Goal: Transaction & Acquisition: Purchase product/service

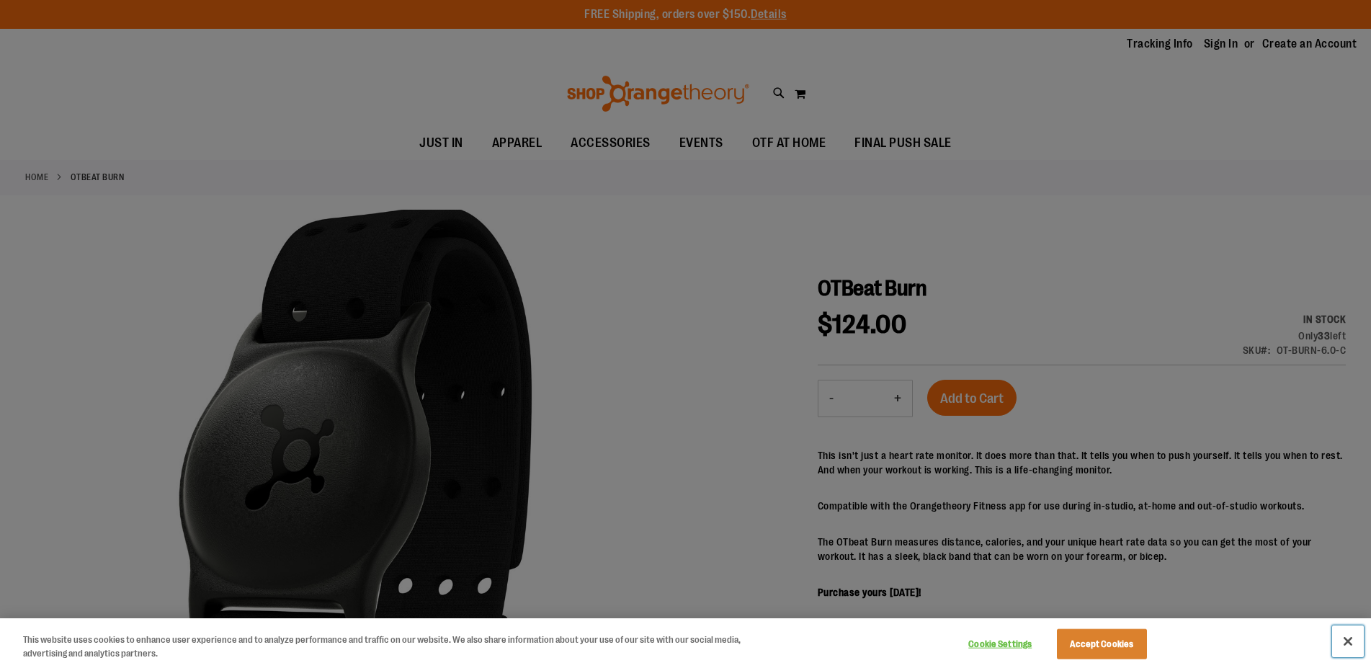
click at [1348, 645] on button "Close" at bounding box center [1349, 642] width 32 height 32
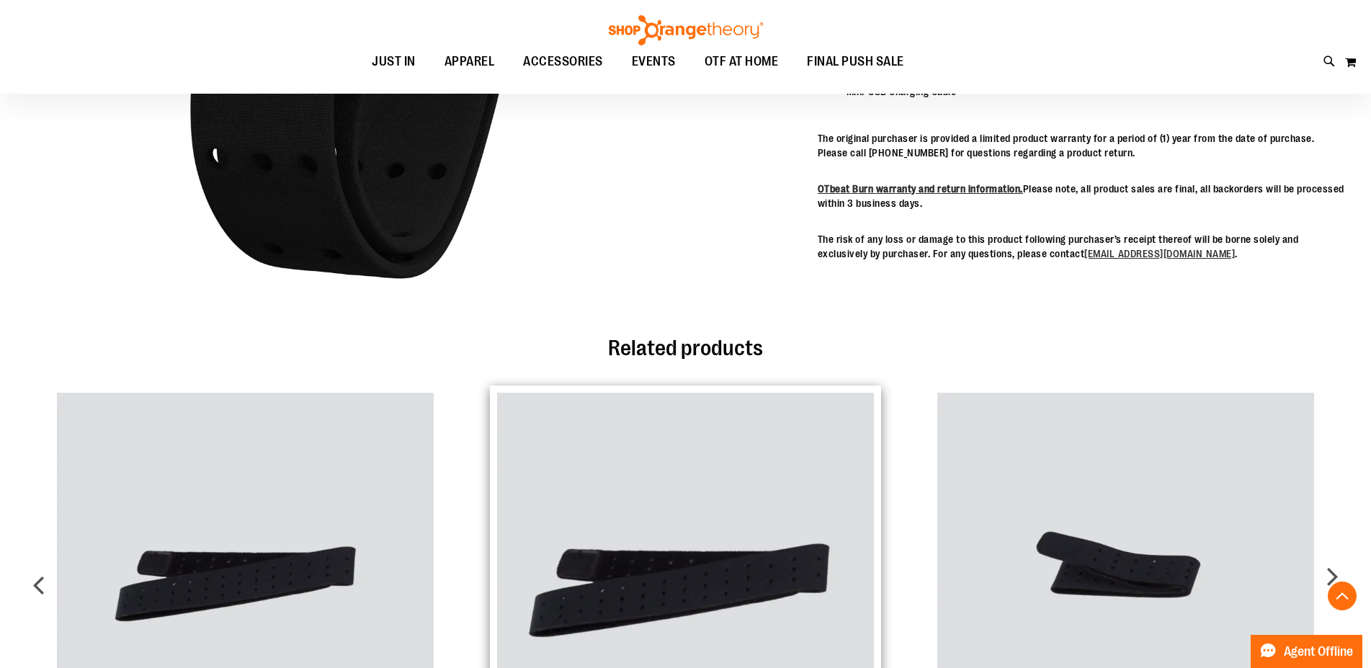
scroll to position [955, 0]
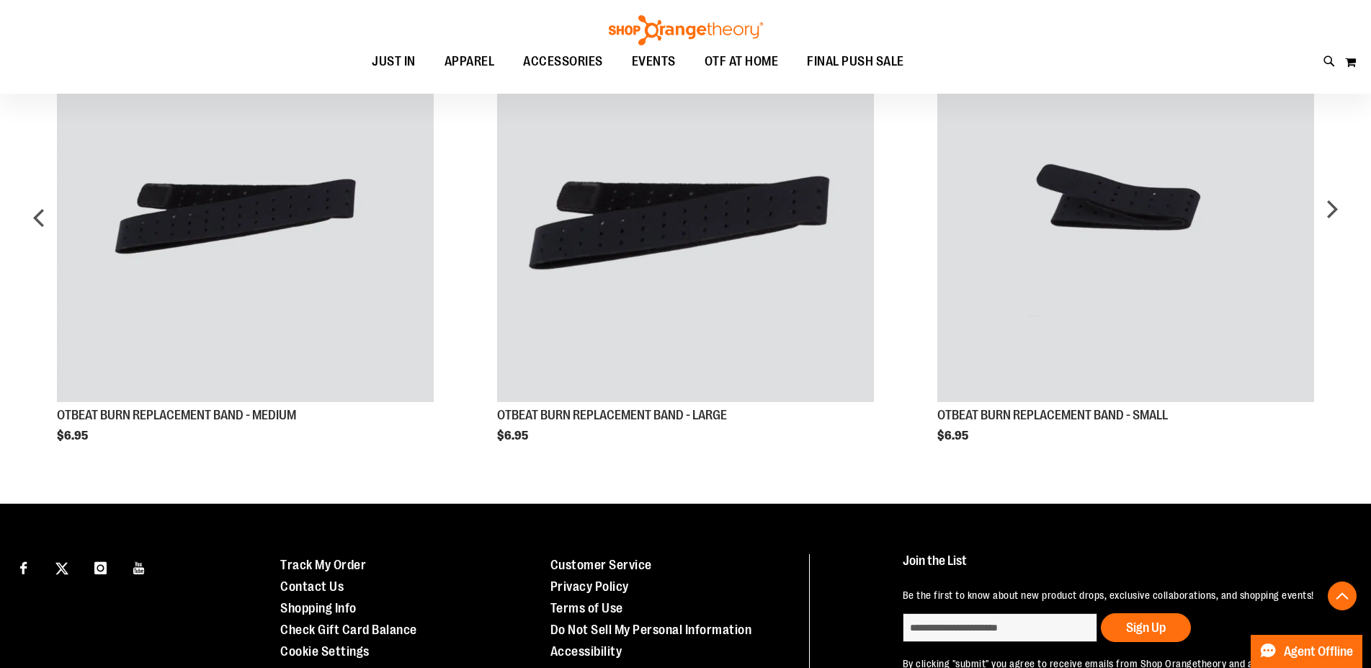
click at [713, 342] on div "OTBEAT BURN REPLACEMENT BAND - SMALL $6.95 Add to Cart" at bounding box center [1346, 243] width 4403 height 450
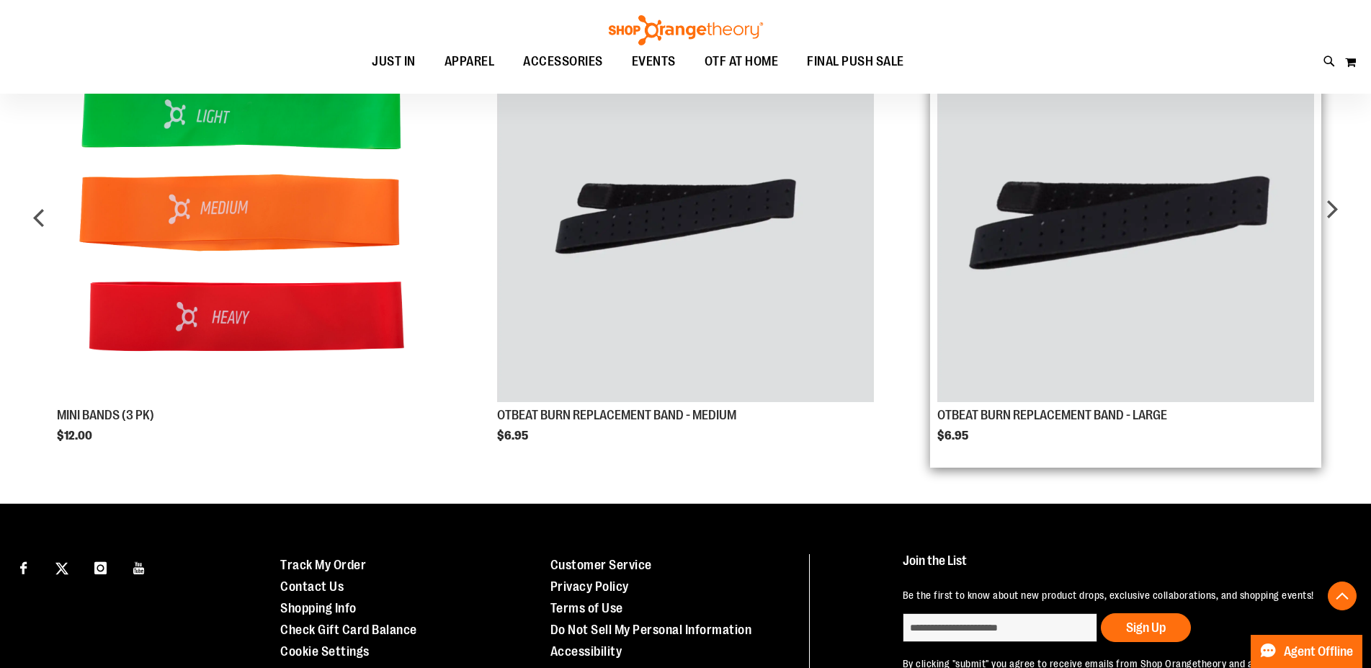
click at [973, 332] on img "Product Page Link" at bounding box center [1127, 214] width 378 height 378
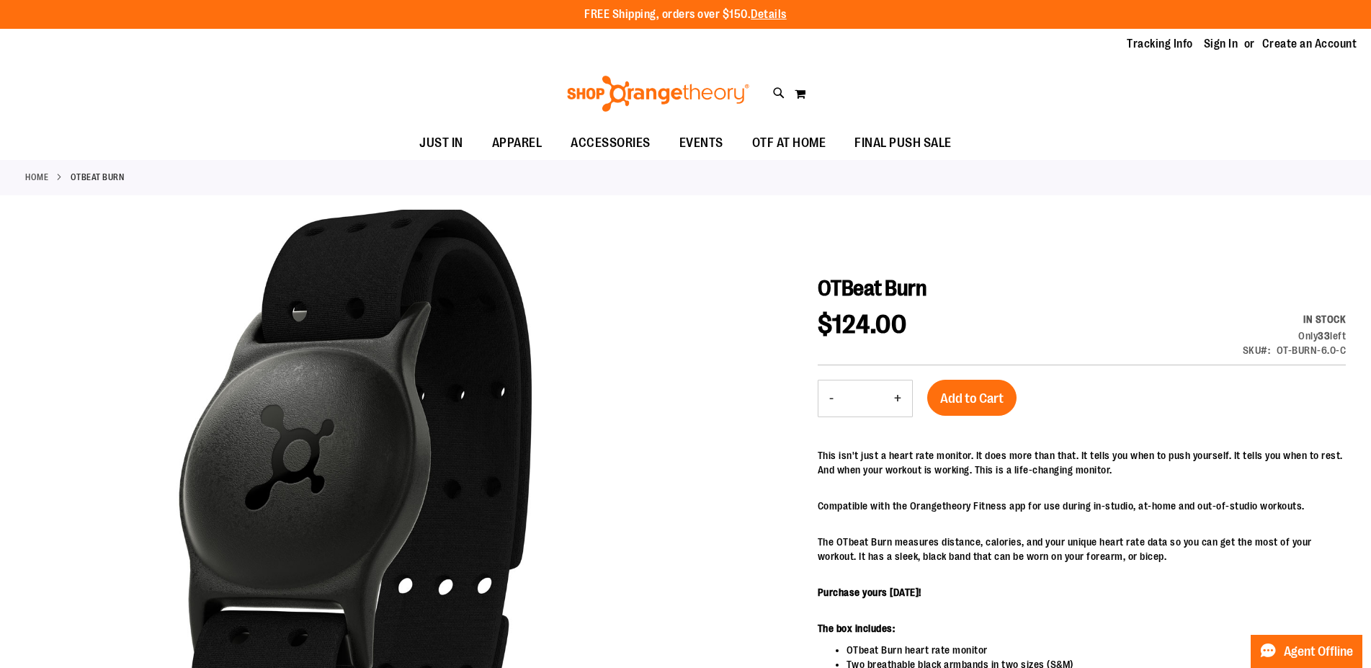
click at [34, 177] on link "Home" at bounding box center [36, 177] width 23 height 13
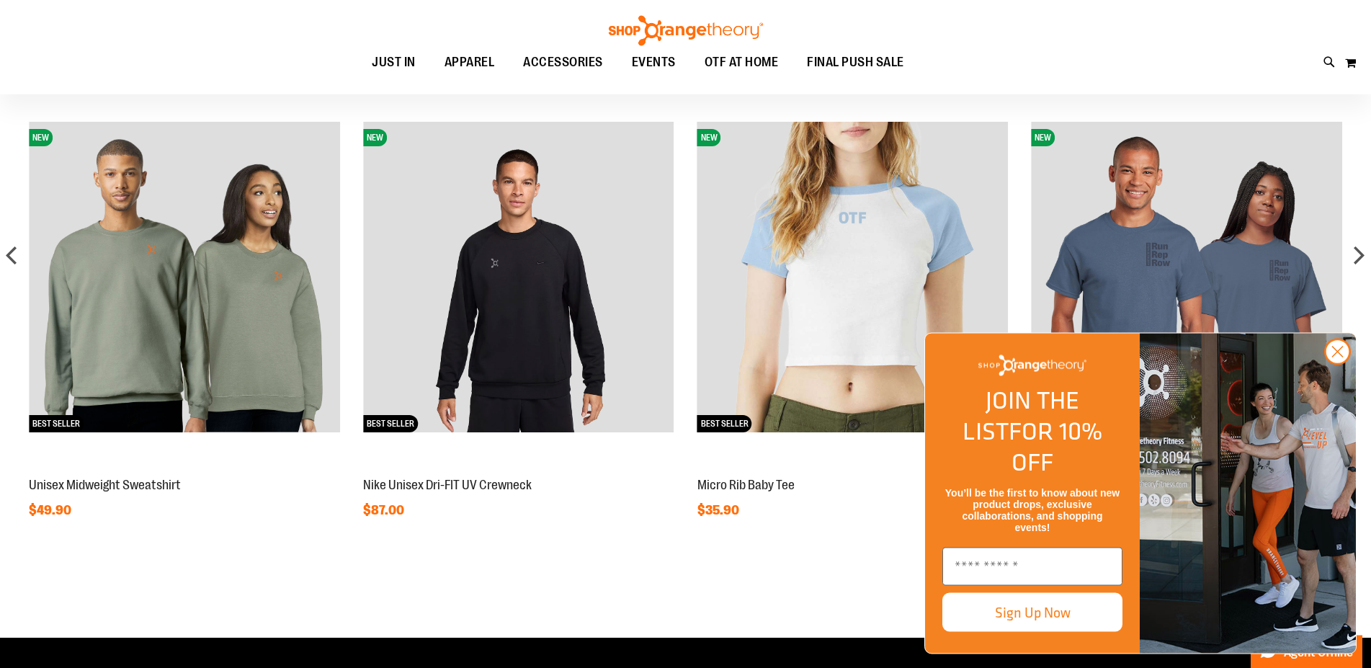
scroll to position [1516, 0]
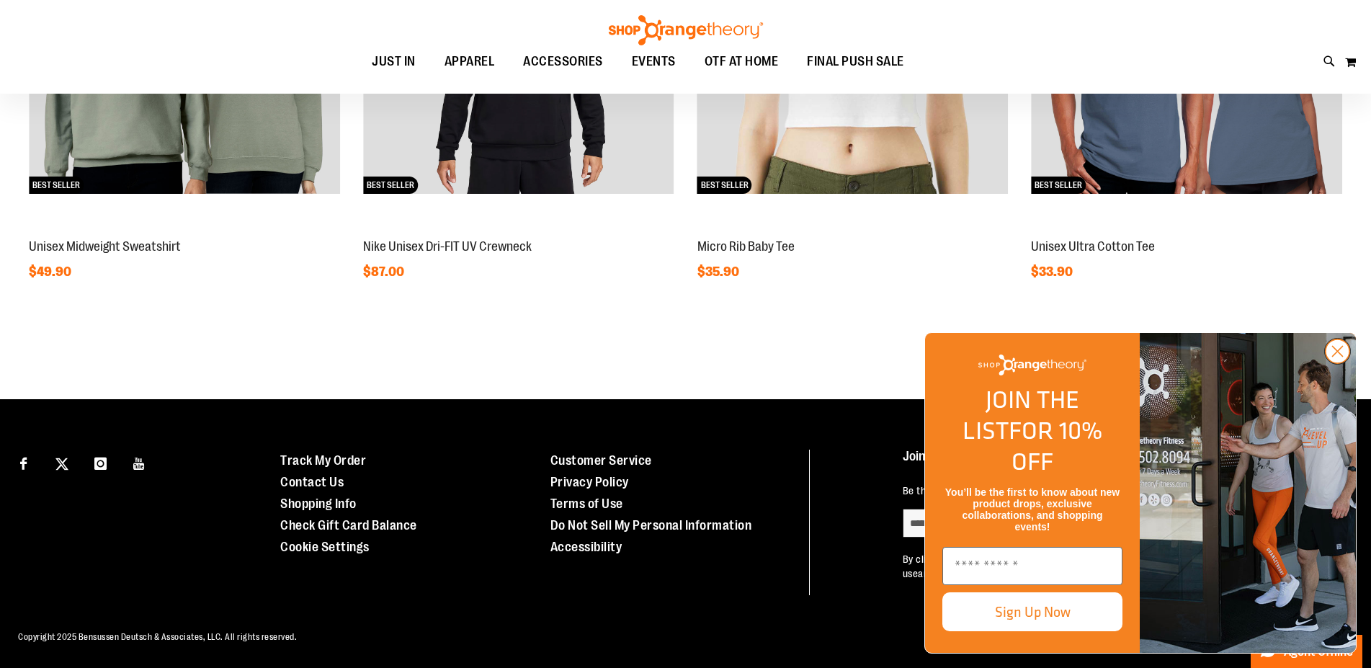
click at [1327, 363] on circle "Close dialog" at bounding box center [1338, 351] width 24 height 24
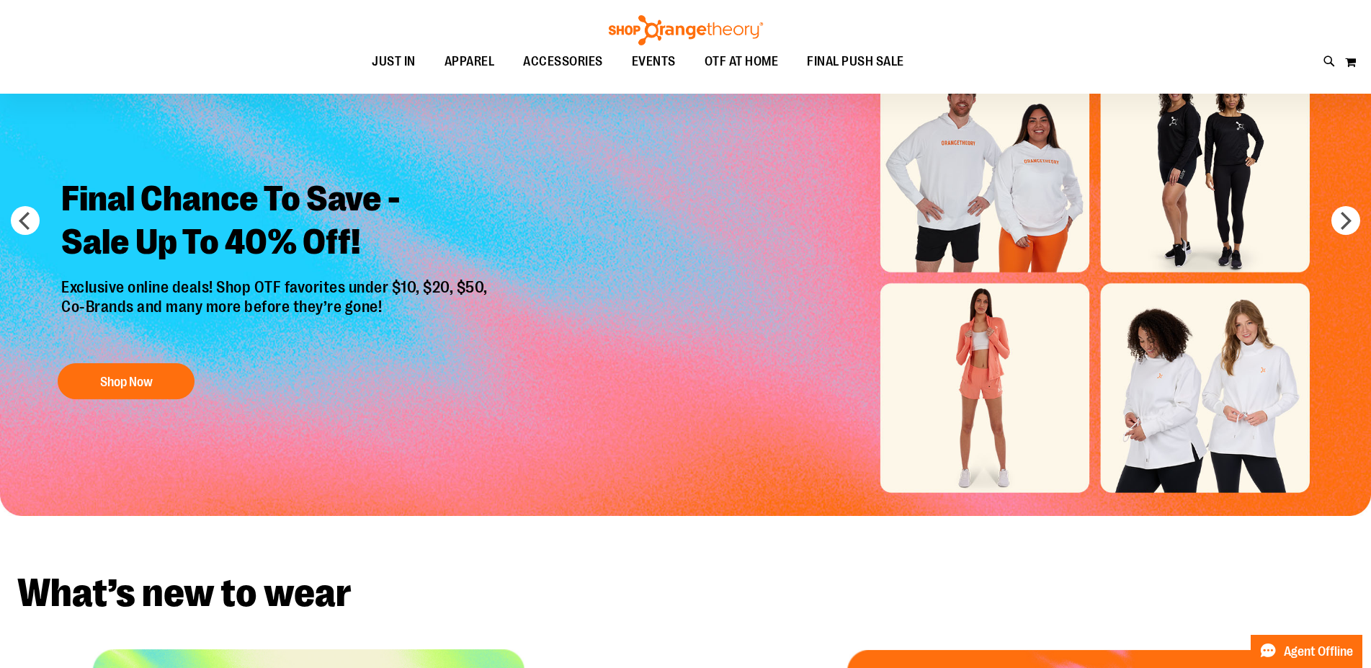
scroll to position [0, 0]
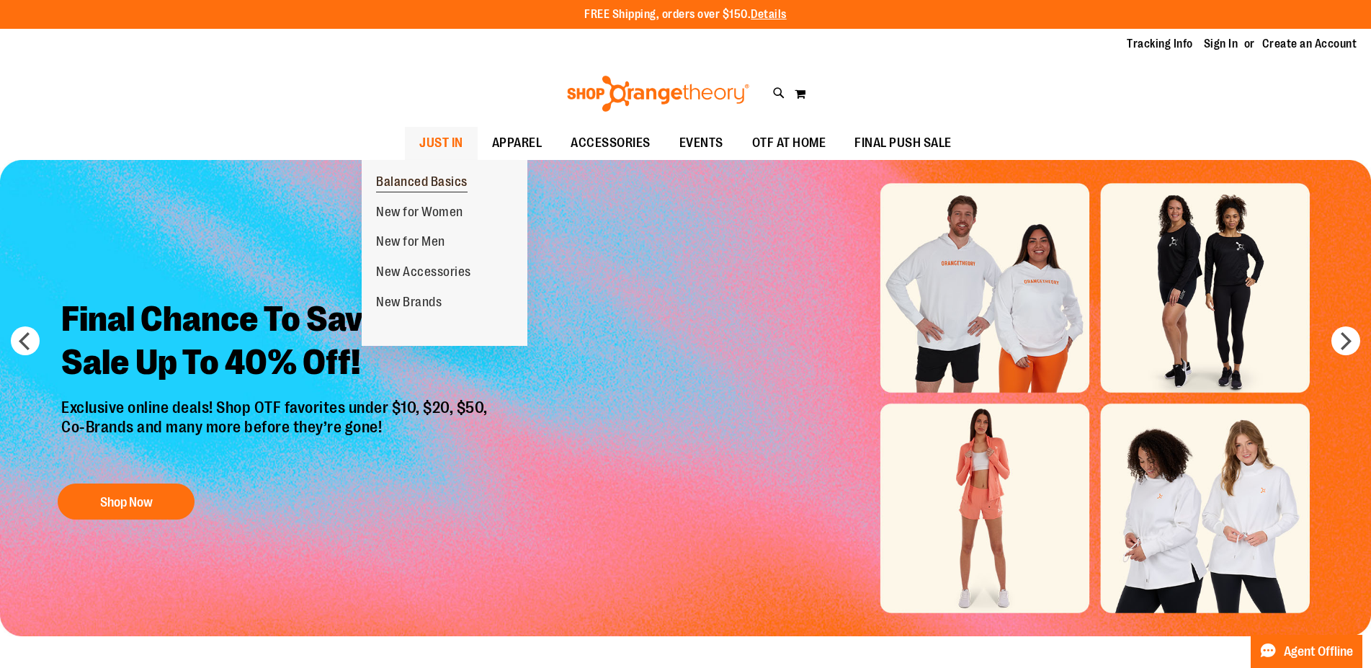
click at [404, 184] on span "Balanced Basics" at bounding box center [422, 183] width 92 height 18
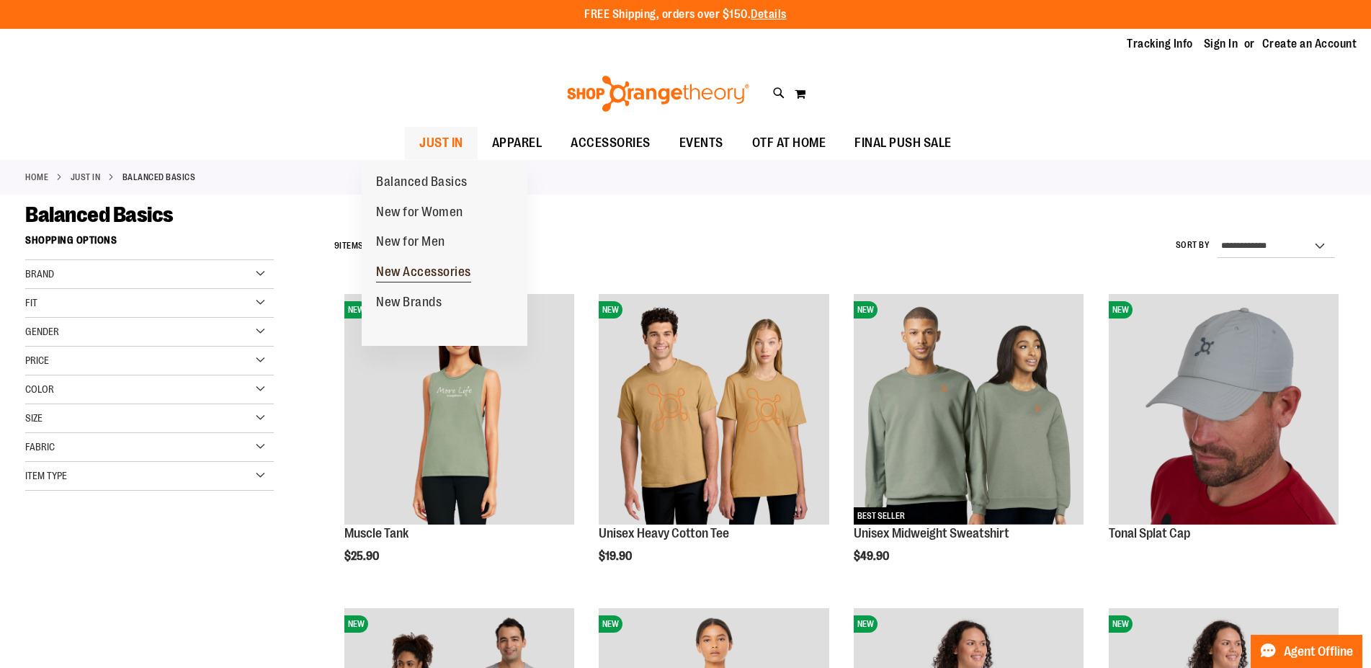
click at [417, 275] on span "New Accessories" at bounding box center [423, 273] width 95 height 18
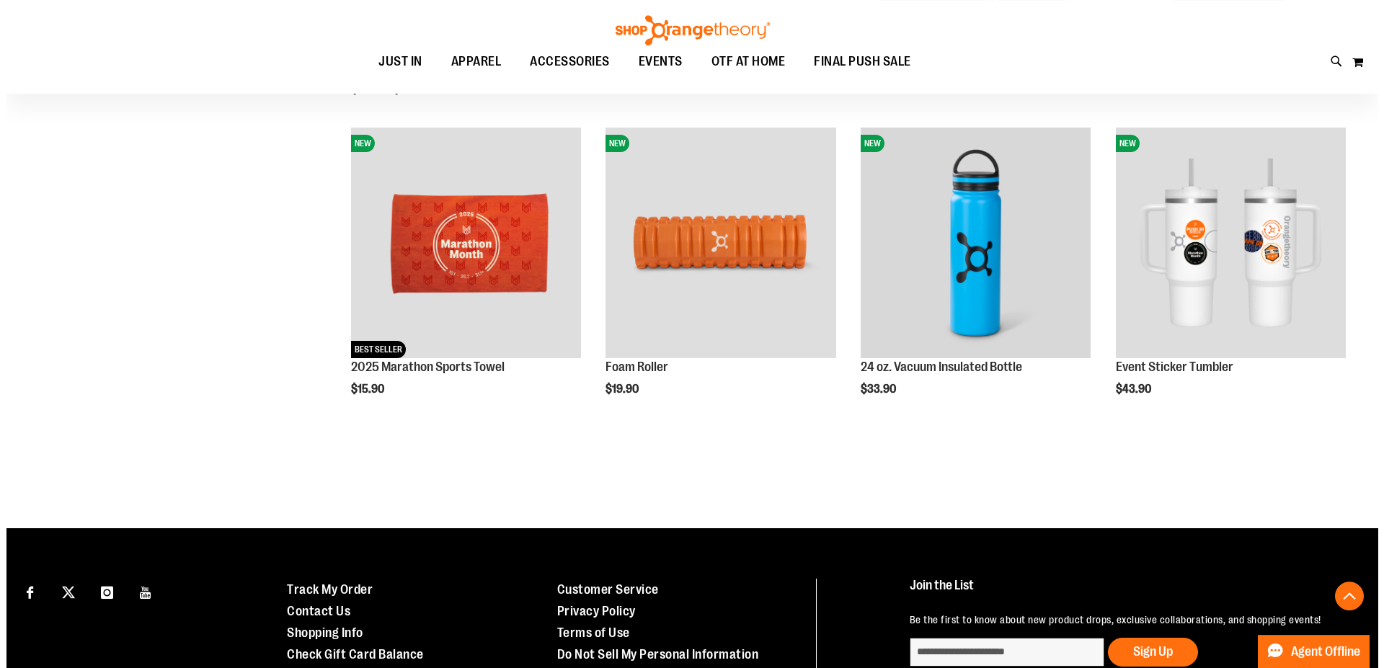
scroll to position [317, 0]
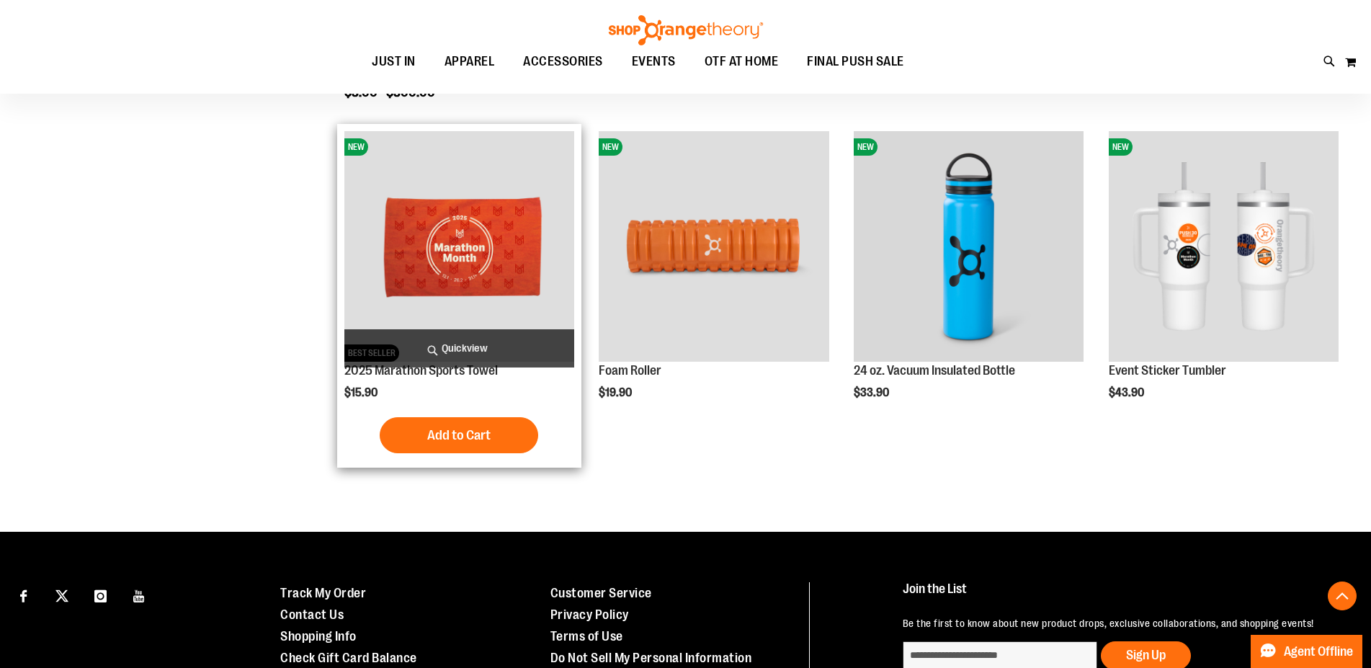
click at [466, 347] on span "Quickview" at bounding box center [459, 348] width 230 height 38
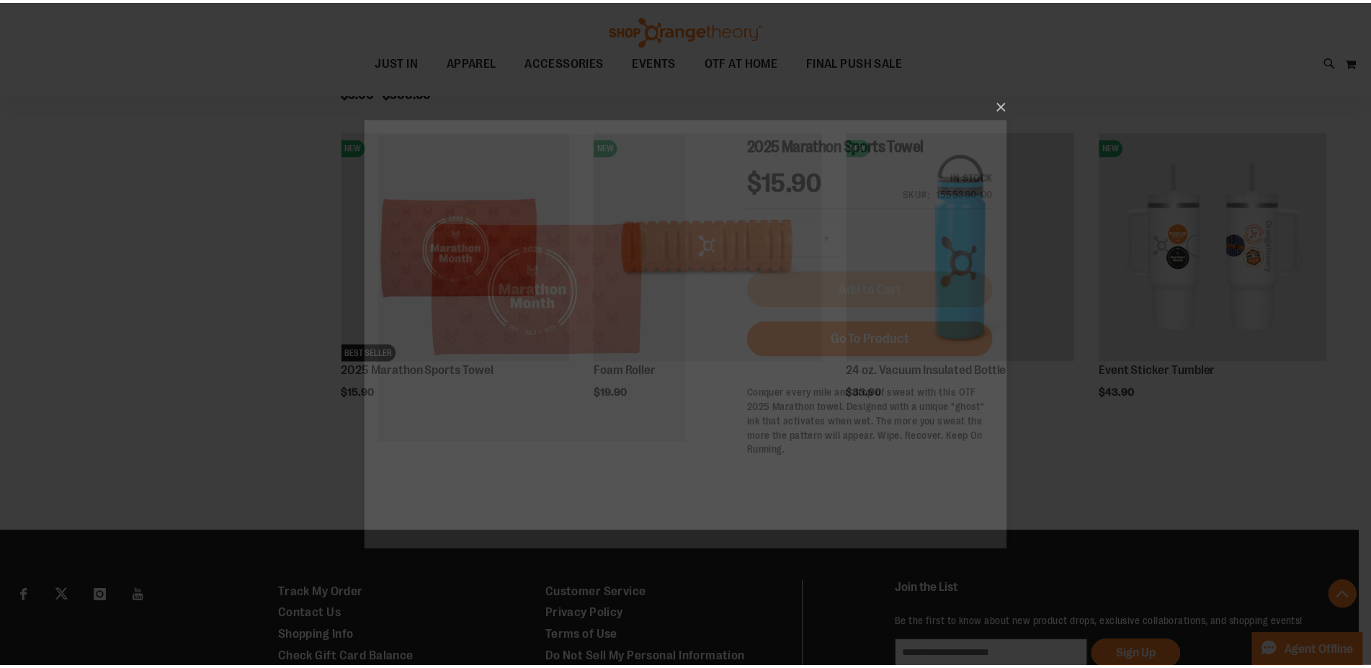
scroll to position [0, 0]
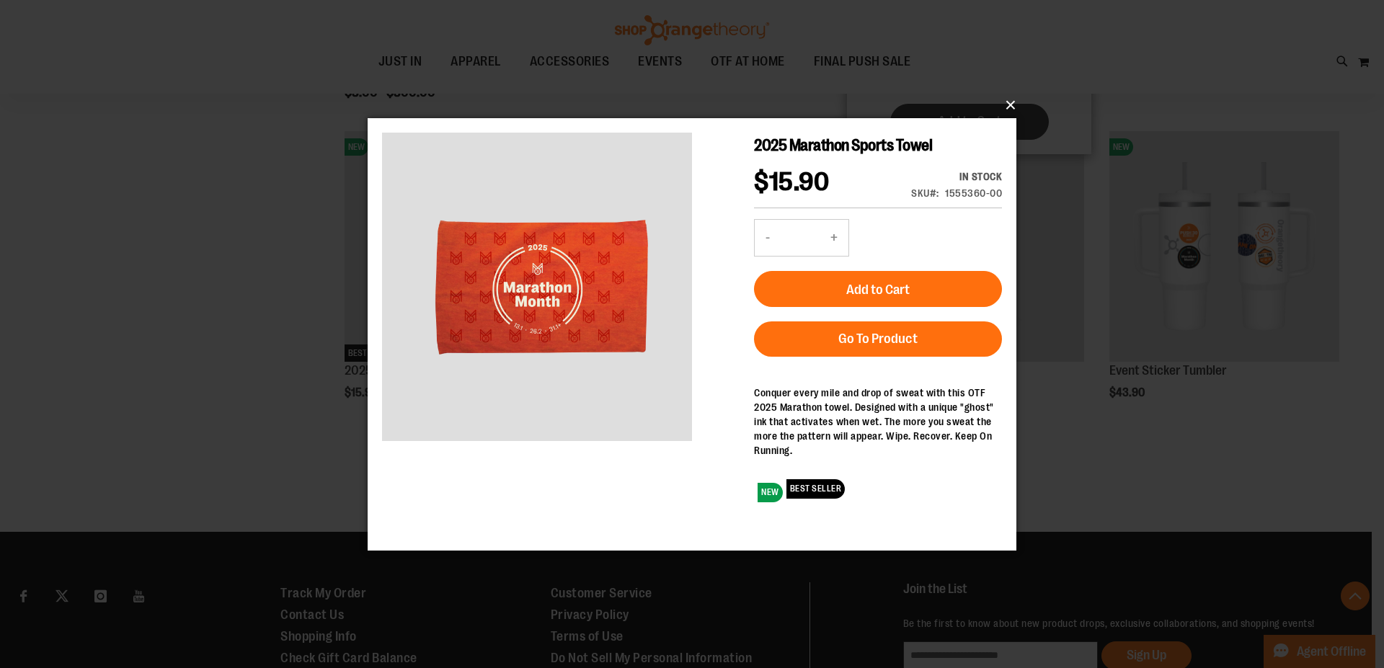
click at [1011, 109] on button "×" at bounding box center [696, 105] width 649 height 32
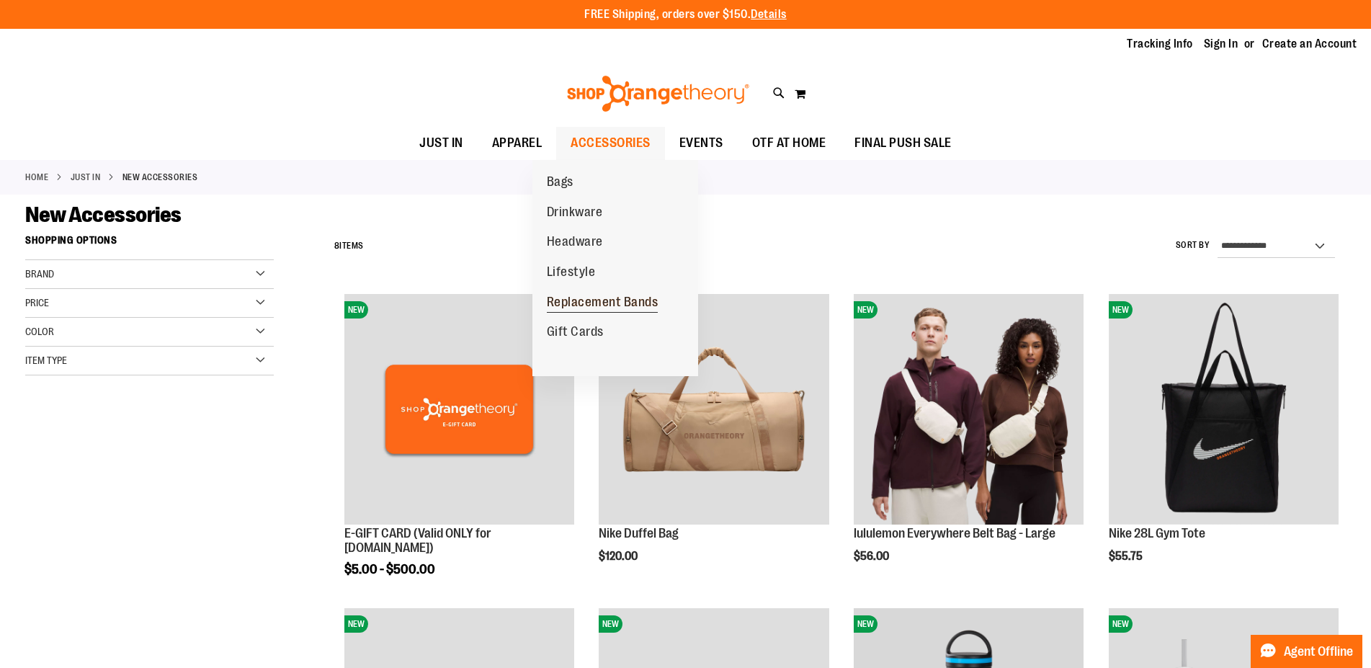
click at [604, 301] on span "Replacement Bands" at bounding box center [603, 304] width 112 height 18
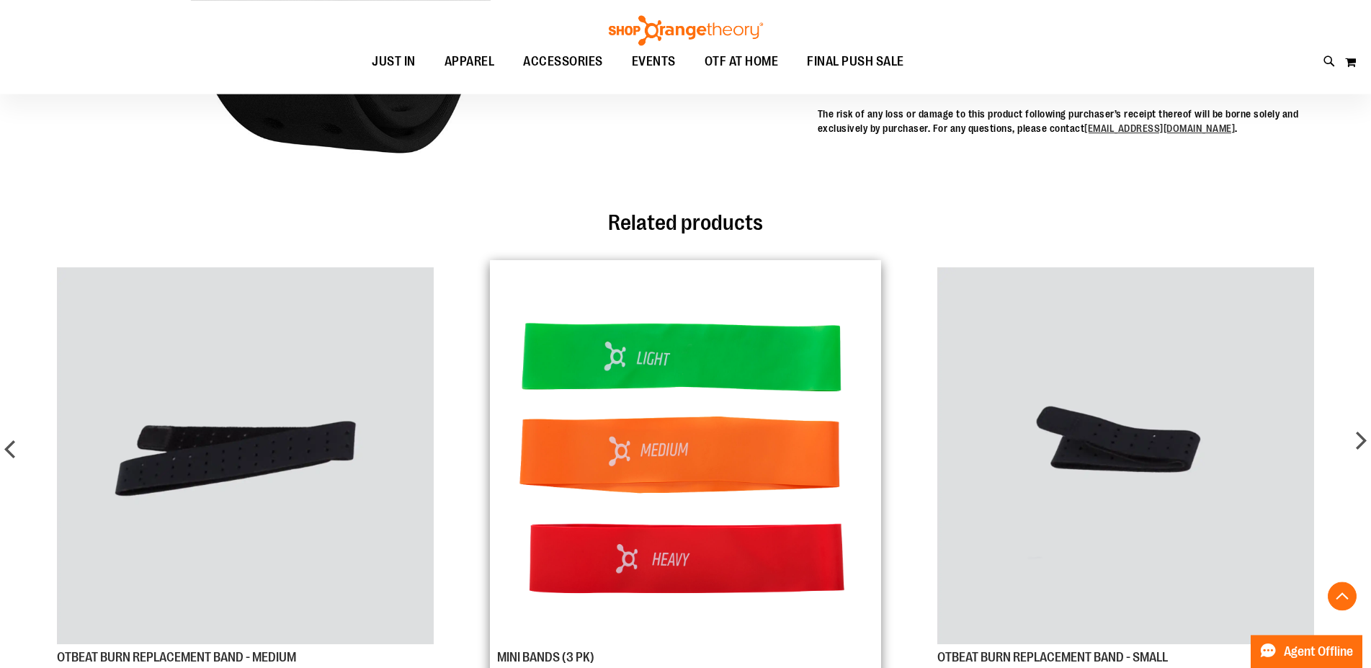
scroll to position [881, 0]
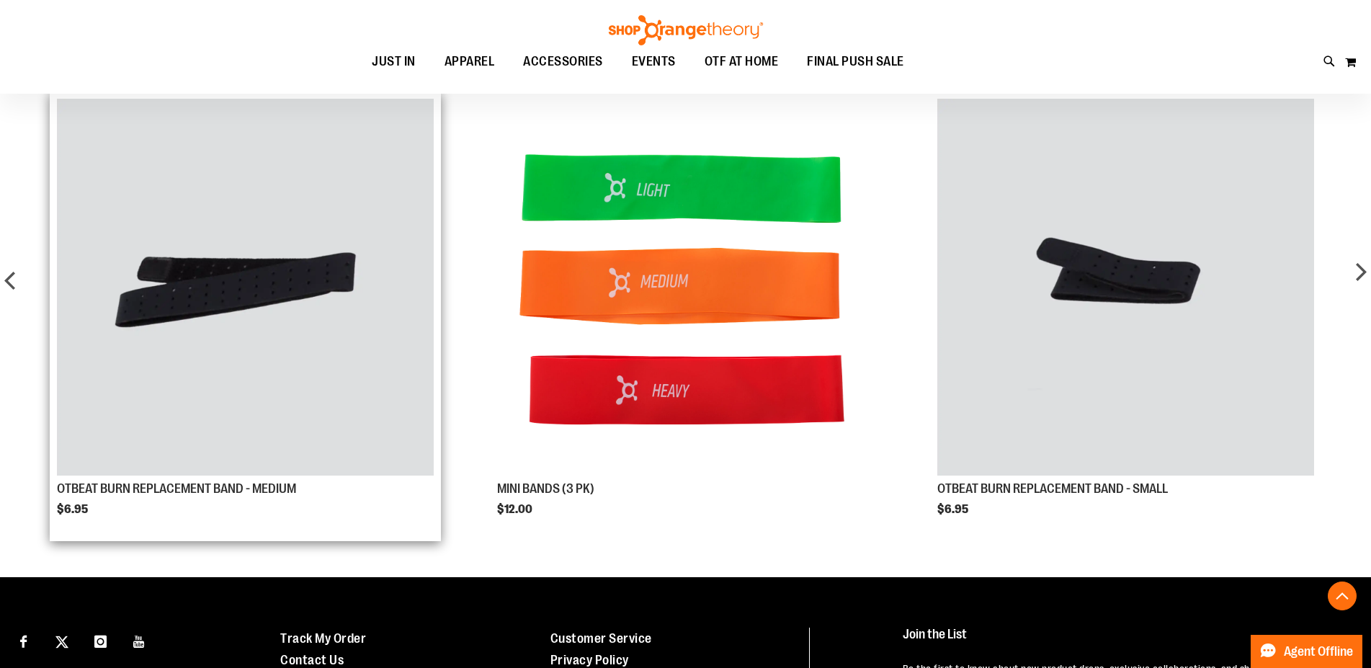
click at [325, 351] on img "Product Page Link" at bounding box center [246, 288] width 378 height 378
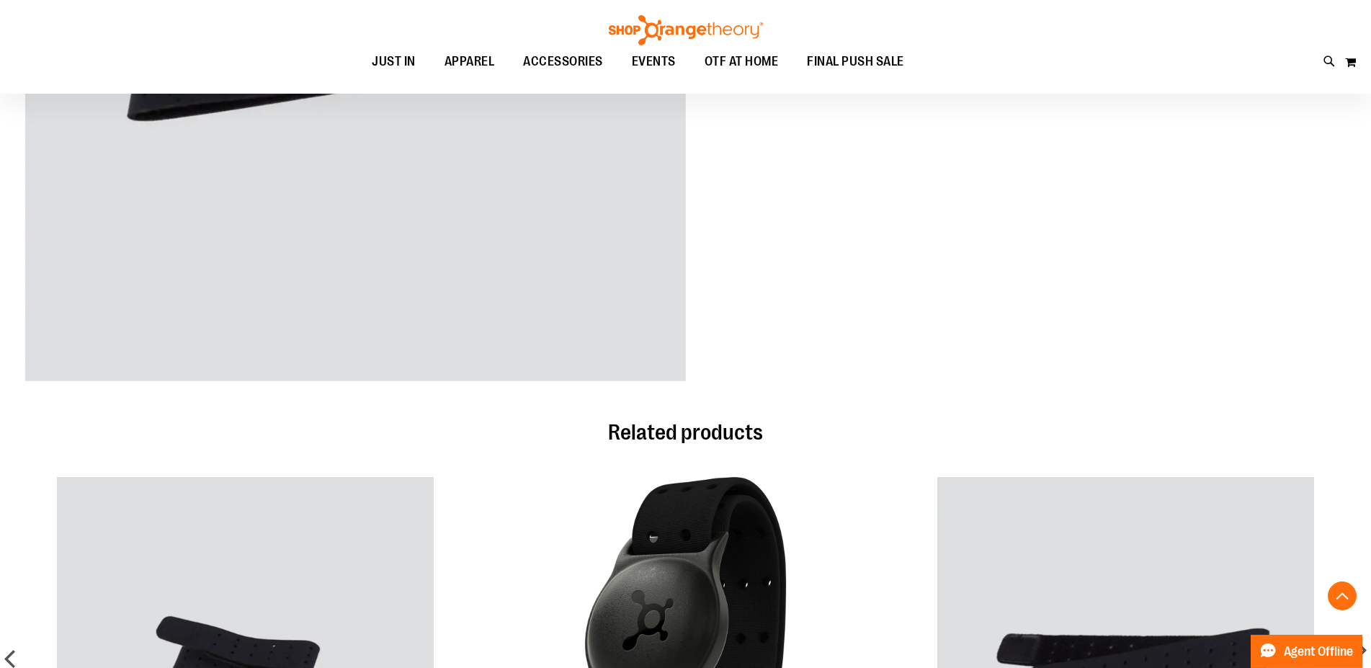
scroll to position [281, 0]
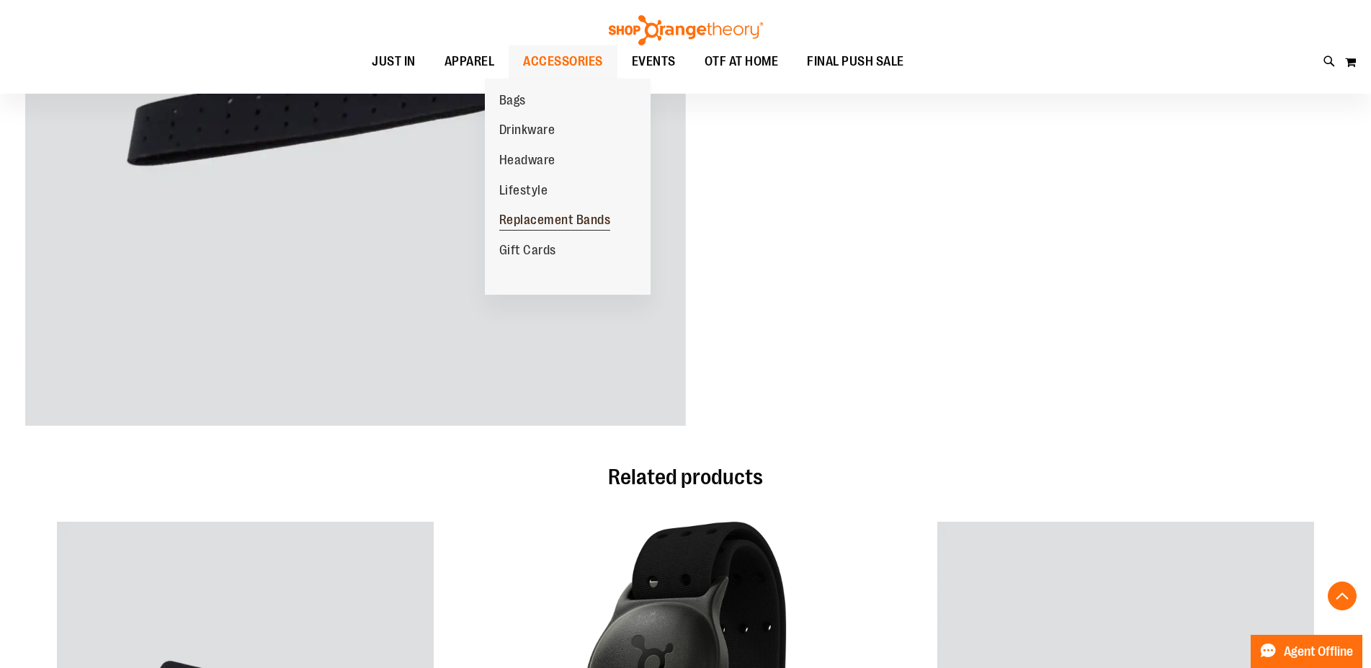
click at [532, 218] on span "Replacement Bands" at bounding box center [555, 222] width 112 height 18
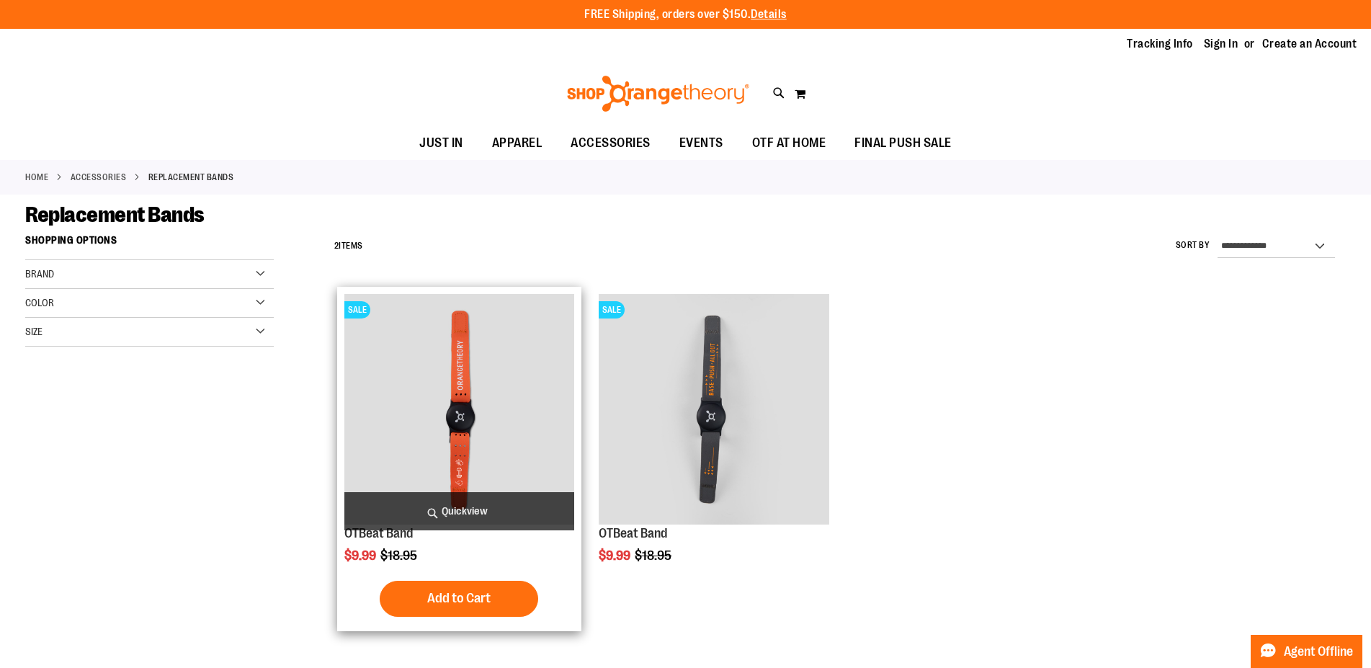
click at [391, 435] on img "product" at bounding box center [459, 409] width 230 height 230
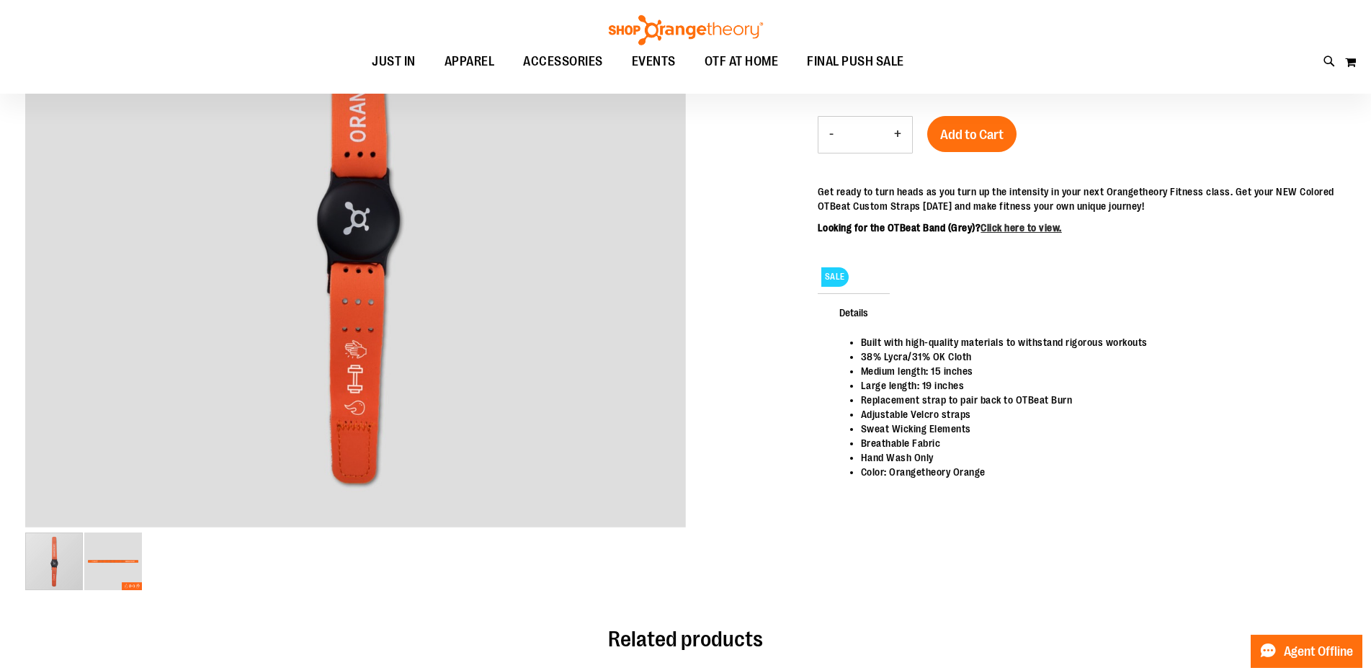
scroll to position [355, 0]
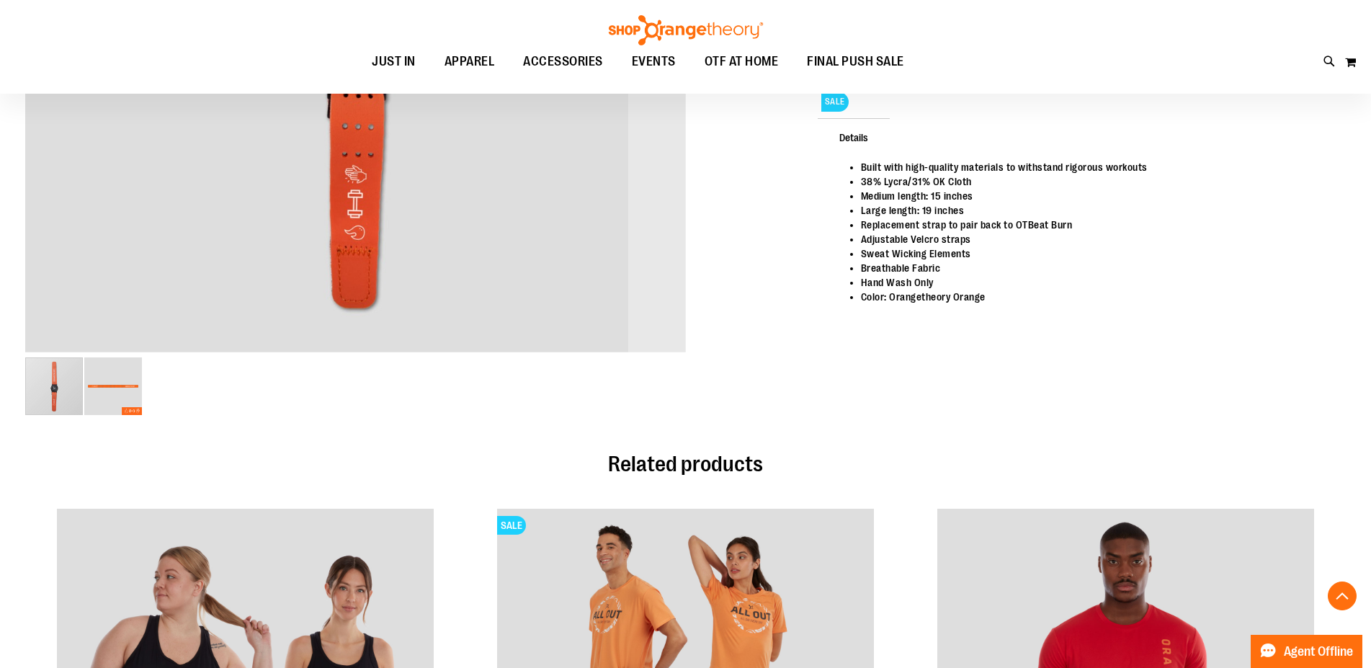
click at [119, 383] on img "image 2 of 2" at bounding box center [113, 386] width 58 height 58
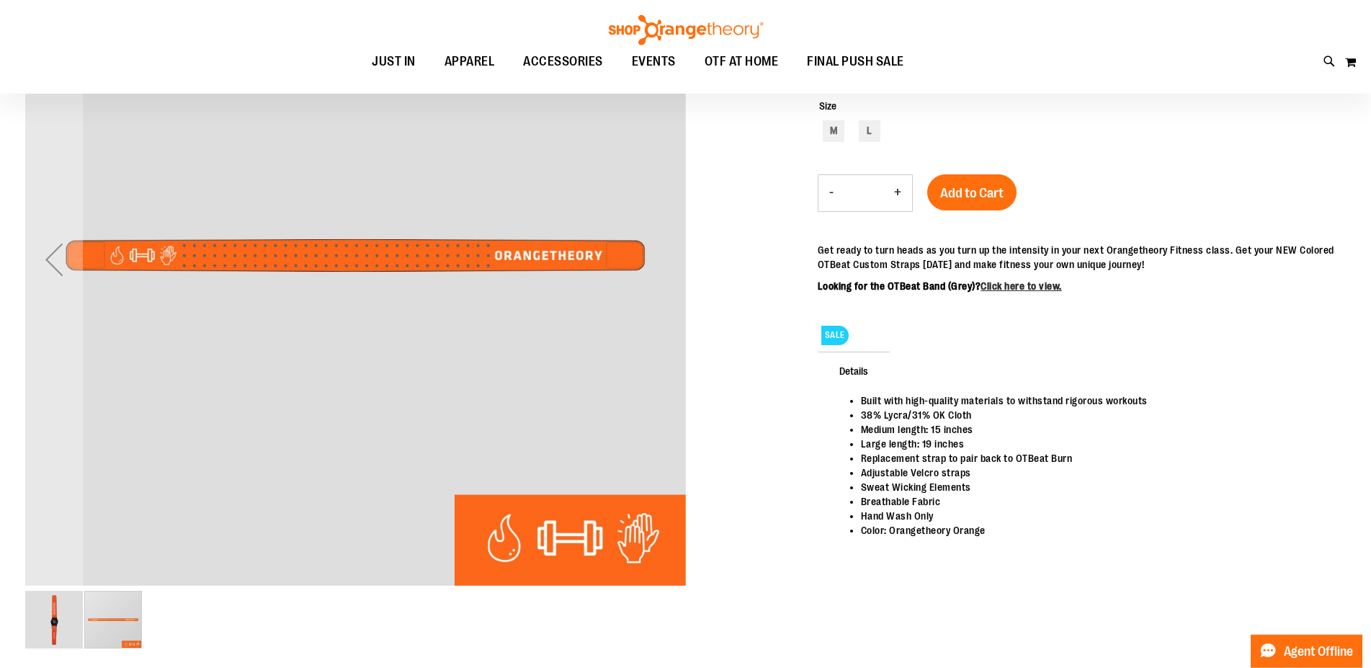
scroll to position [134, 0]
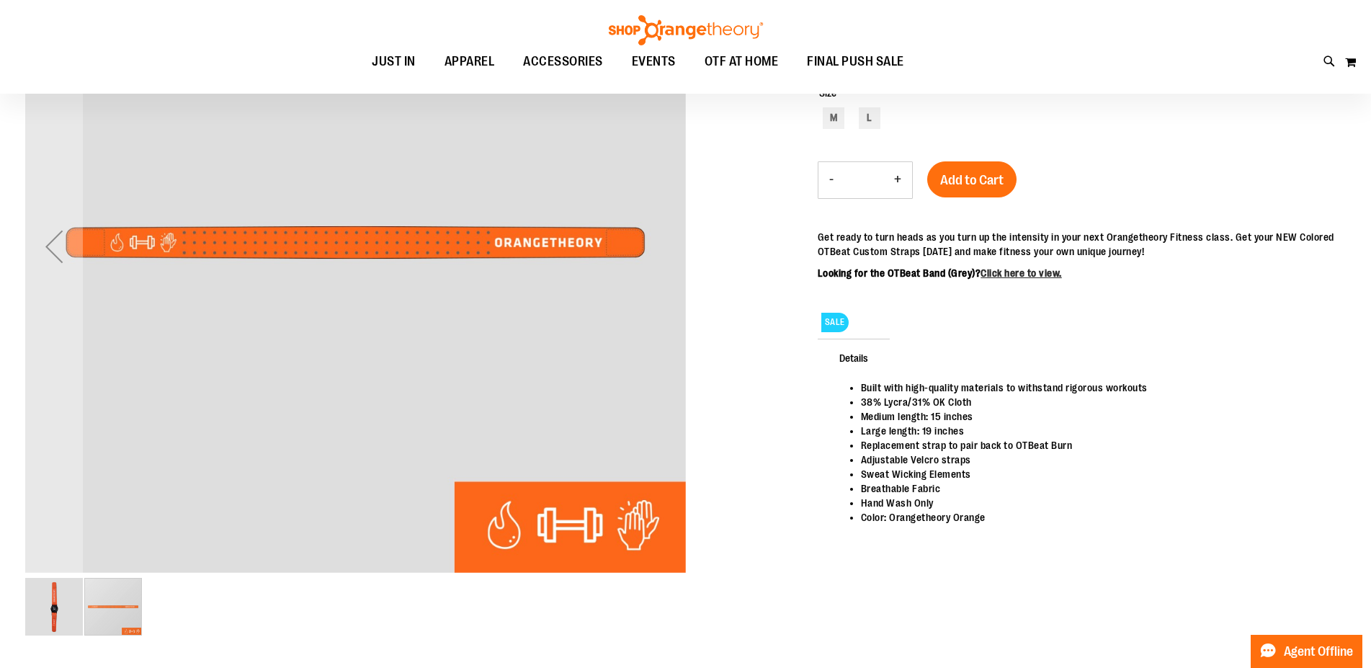
click at [97, 615] on div "carousel" at bounding box center [113, 607] width 58 height 58
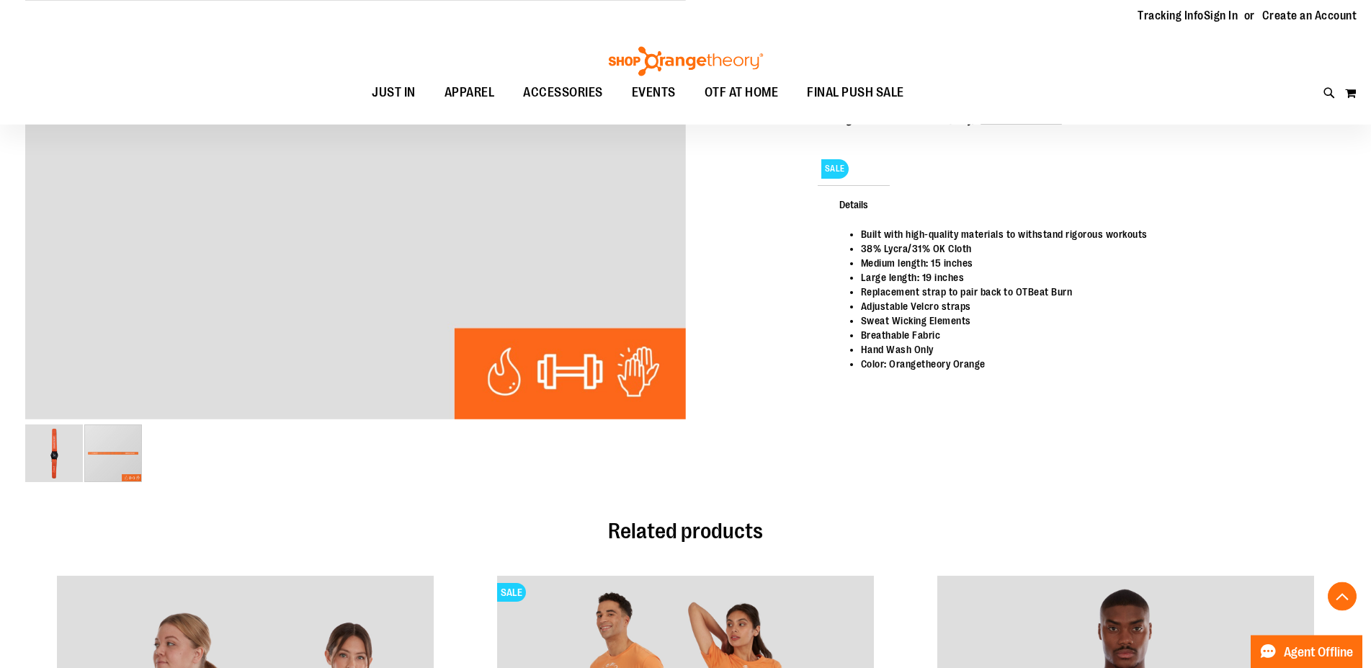
scroll to position [302, 0]
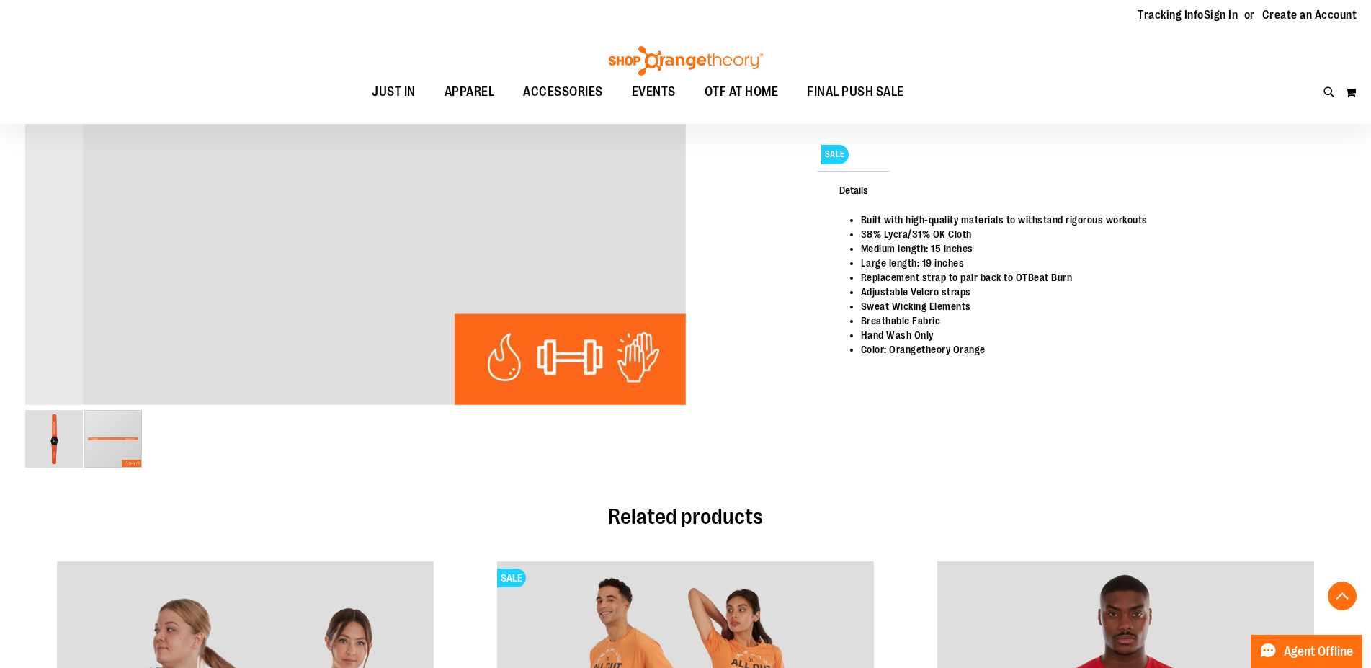
click at [47, 453] on img "image 1 of 2" at bounding box center [54, 439] width 58 height 58
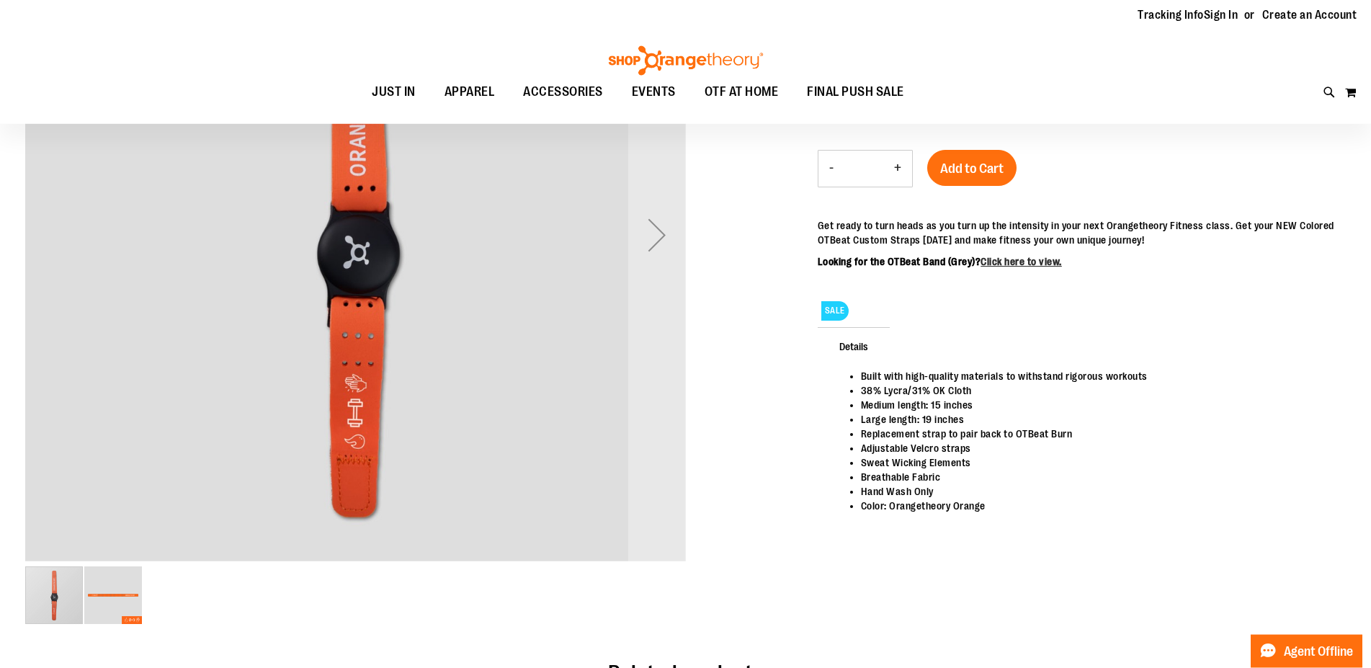
scroll to position [182, 0]
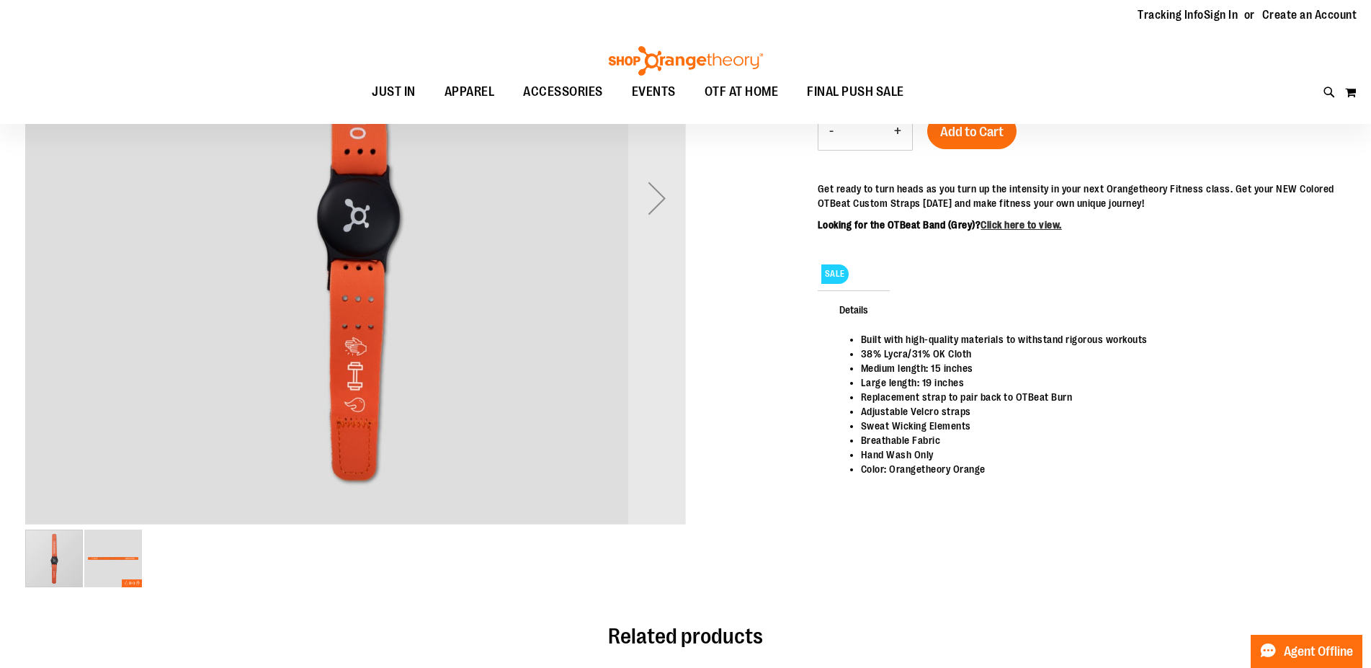
click at [110, 571] on img "image 2 of 2" at bounding box center [113, 559] width 58 height 58
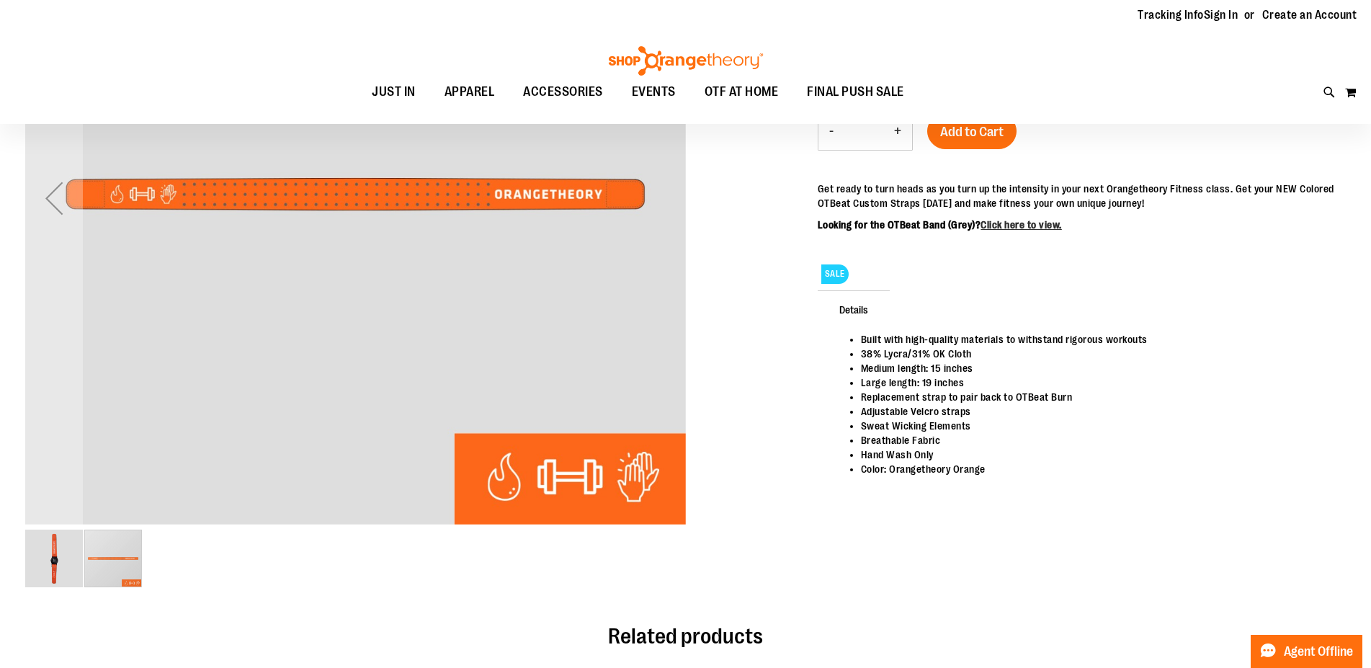
click at [49, 560] on img "image 1 of 2" at bounding box center [54, 559] width 58 height 58
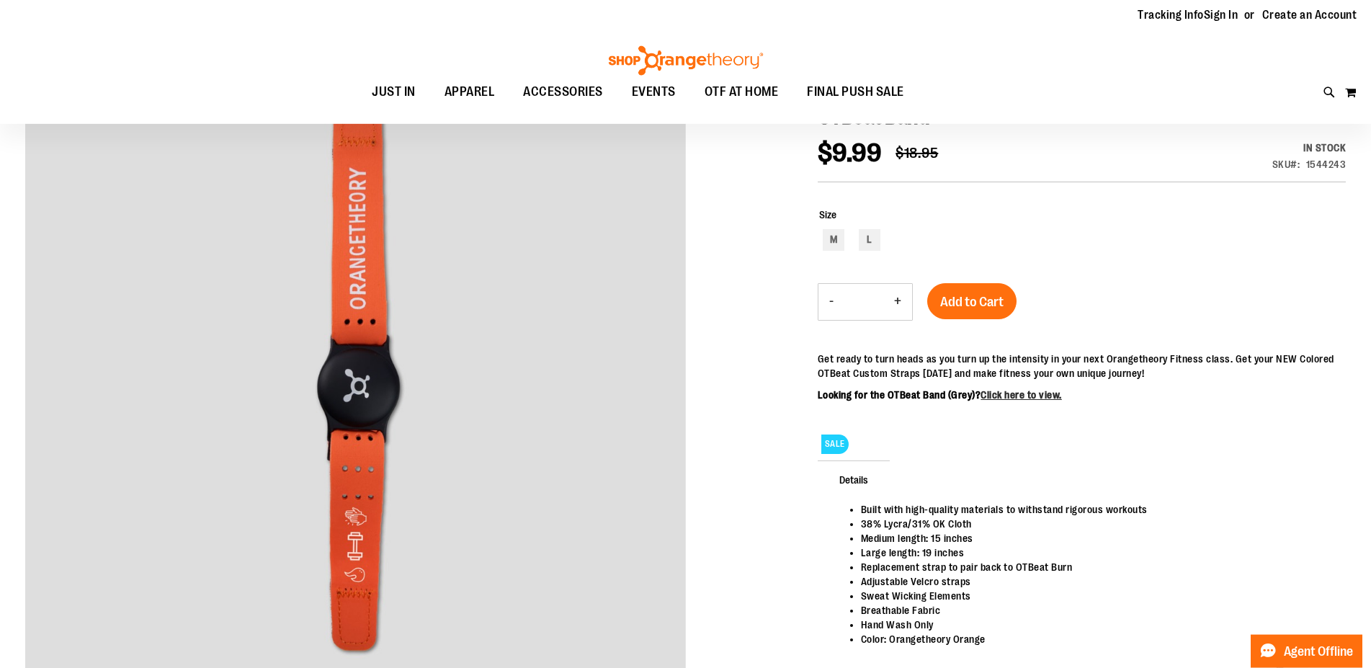
scroll to position [0, 0]
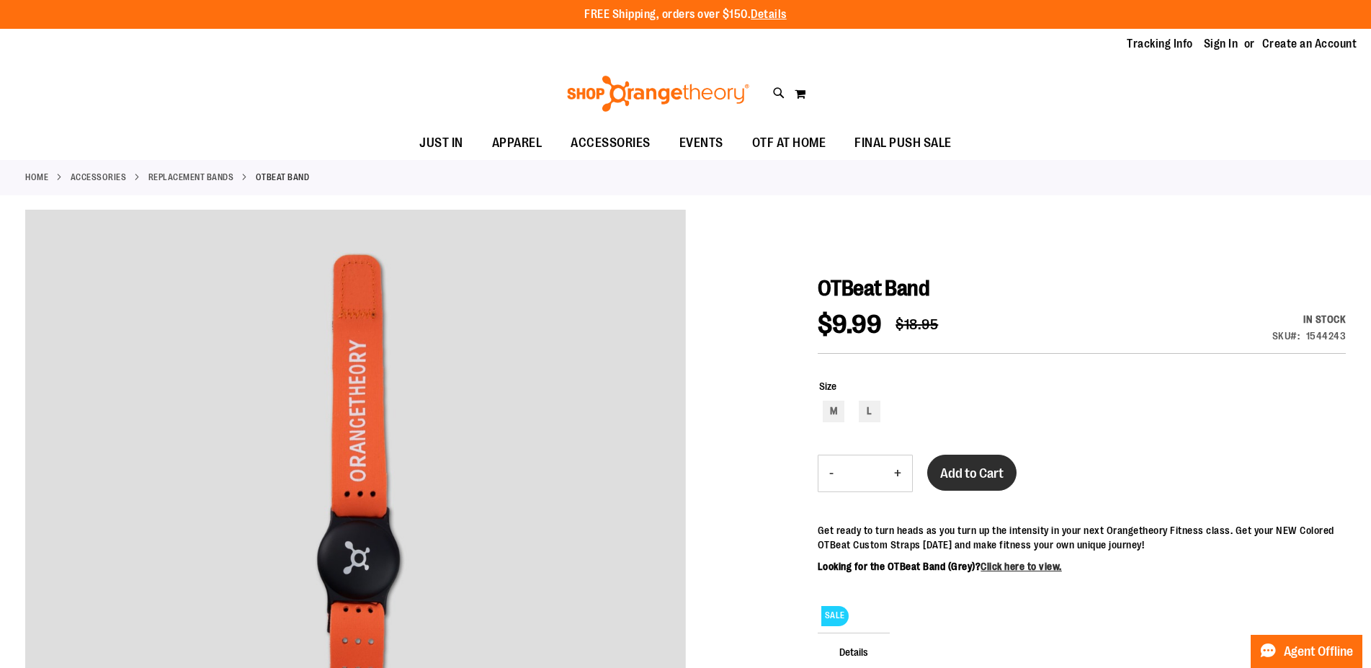
click at [946, 486] on button "Add to Cart" at bounding box center [972, 473] width 89 height 36
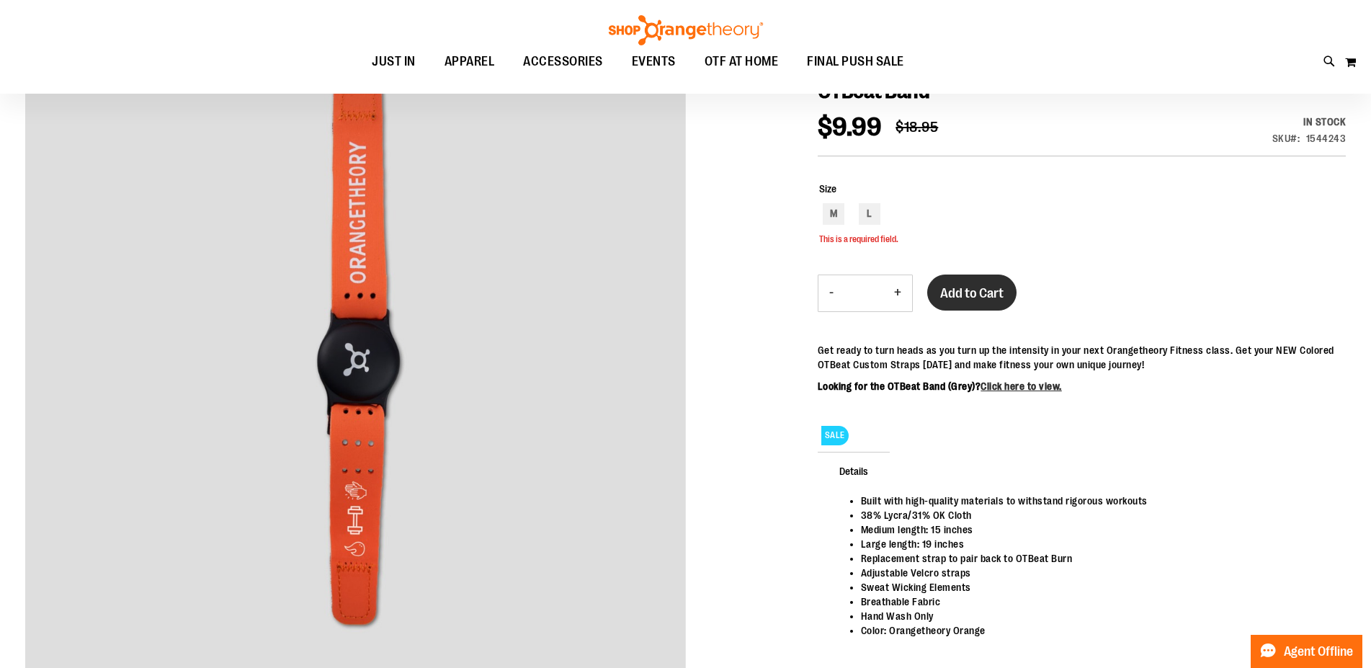
scroll to position [46, 0]
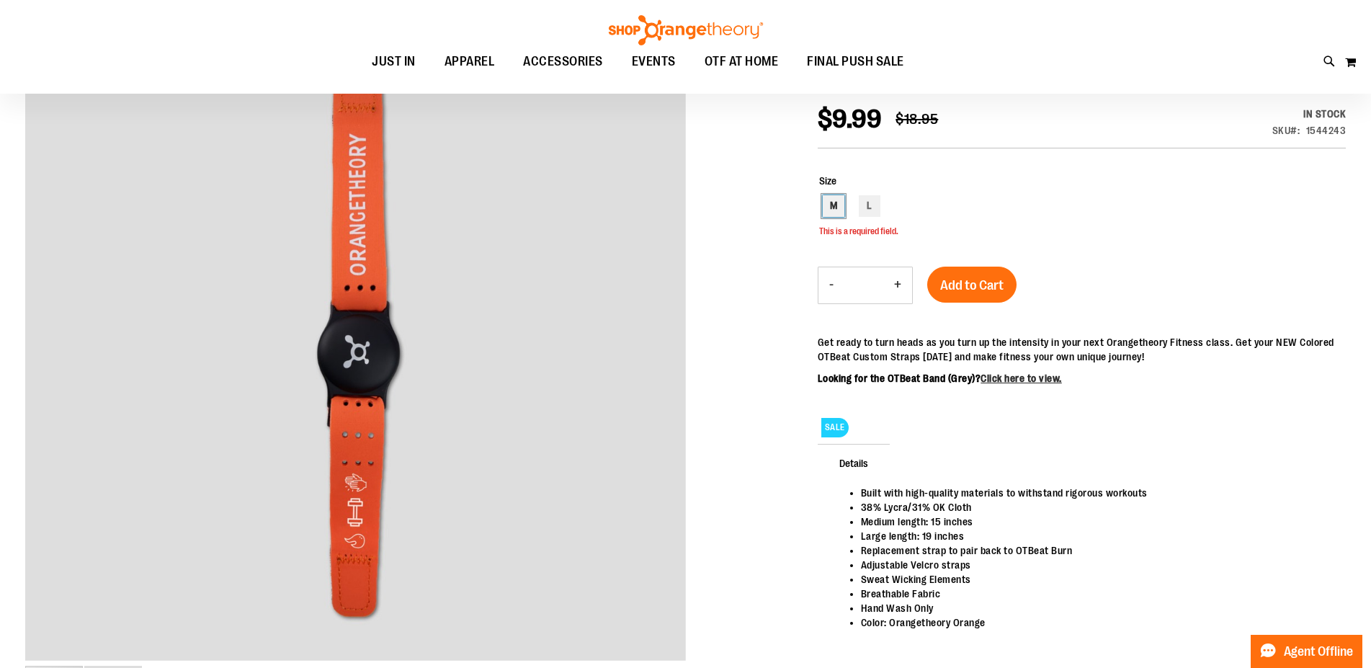
click at [837, 210] on div "M" at bounding box center [834, 206] width 22 height 22
type input "***"
click at [953, 275] on button "Add to Cart" at bounding box center [972, 285] width 89 height 36
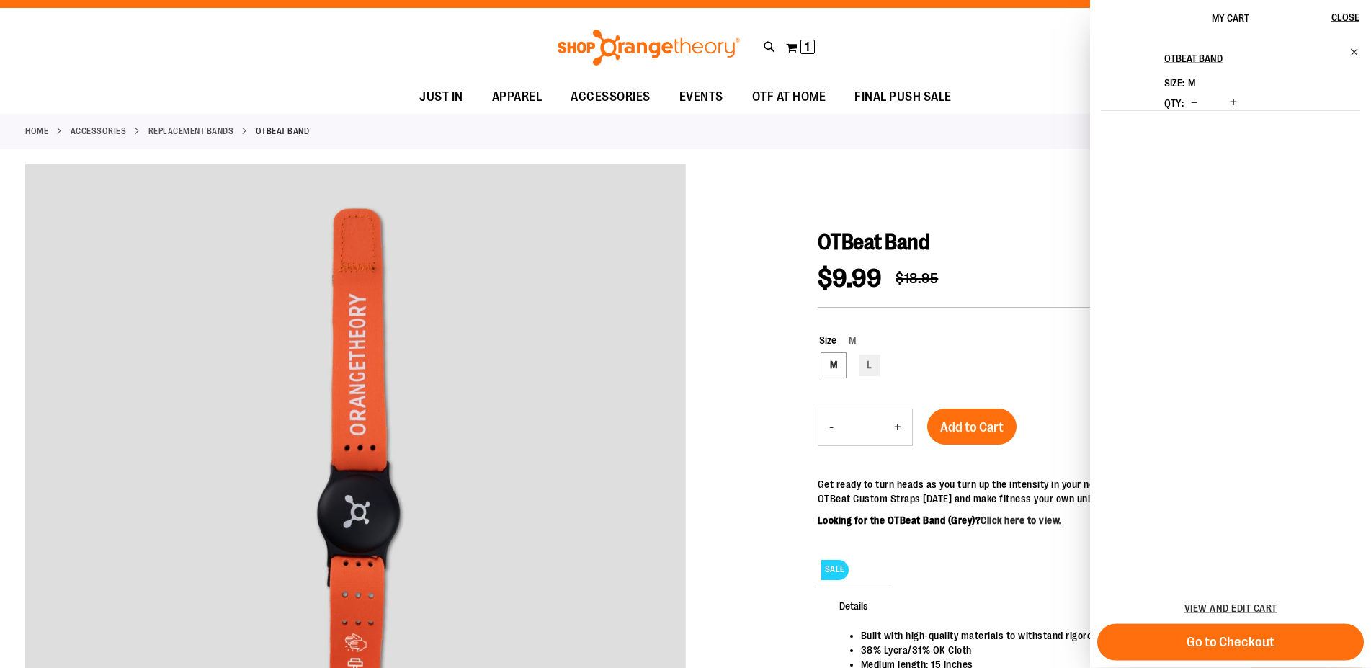
scroll to position [0, 0]
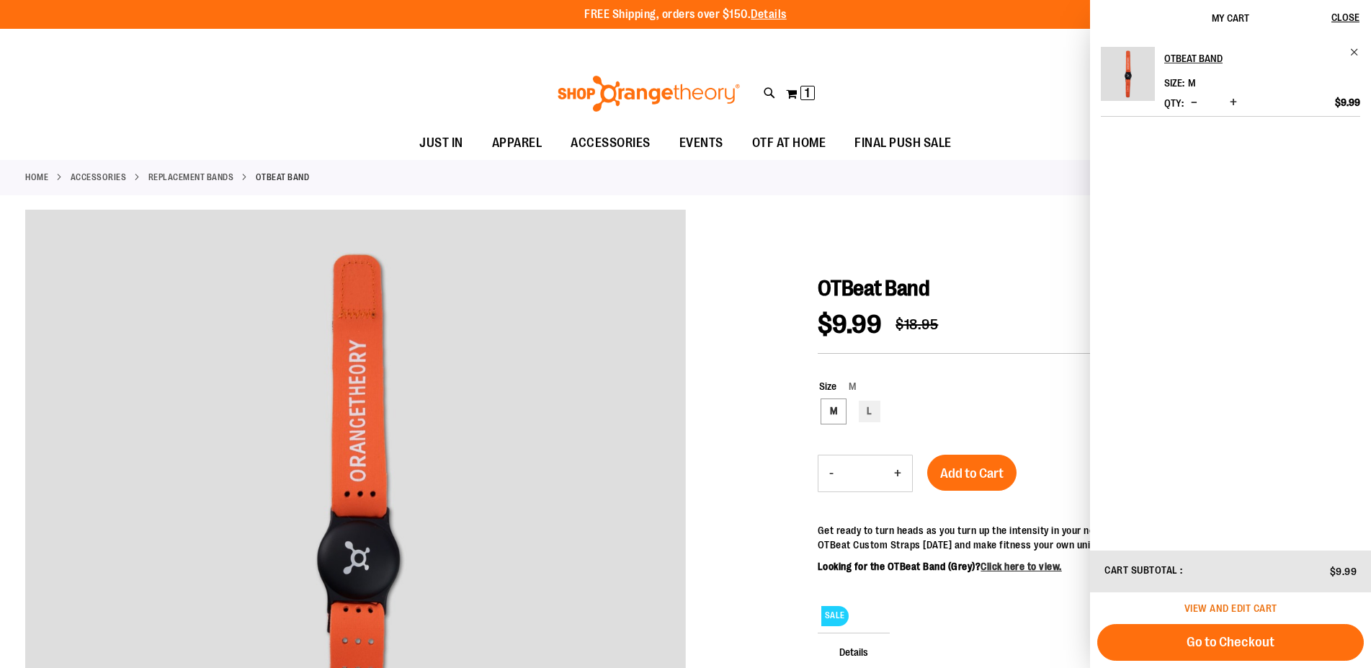
click at [1219, 610] on span "View and edit cart" at bounding box center [1231, 608] width 93 height 12
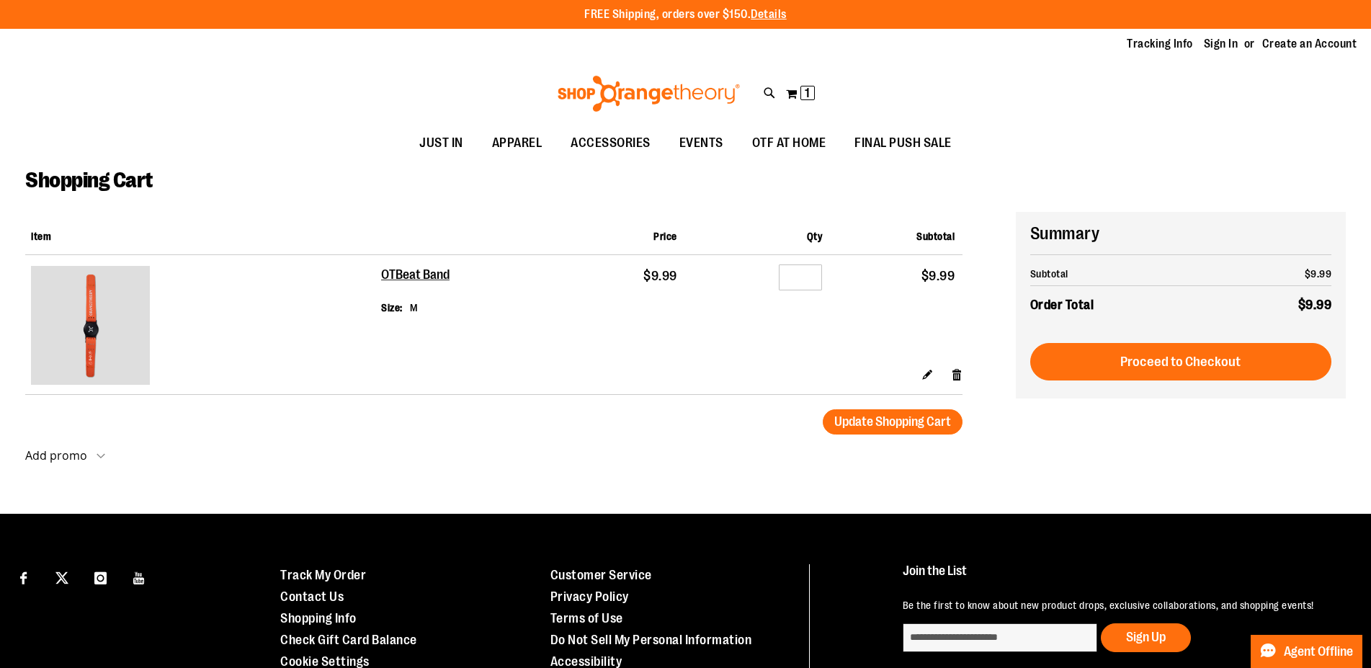
click at [121, 337] on img at bounding box center [90, 325] width 119 height 119
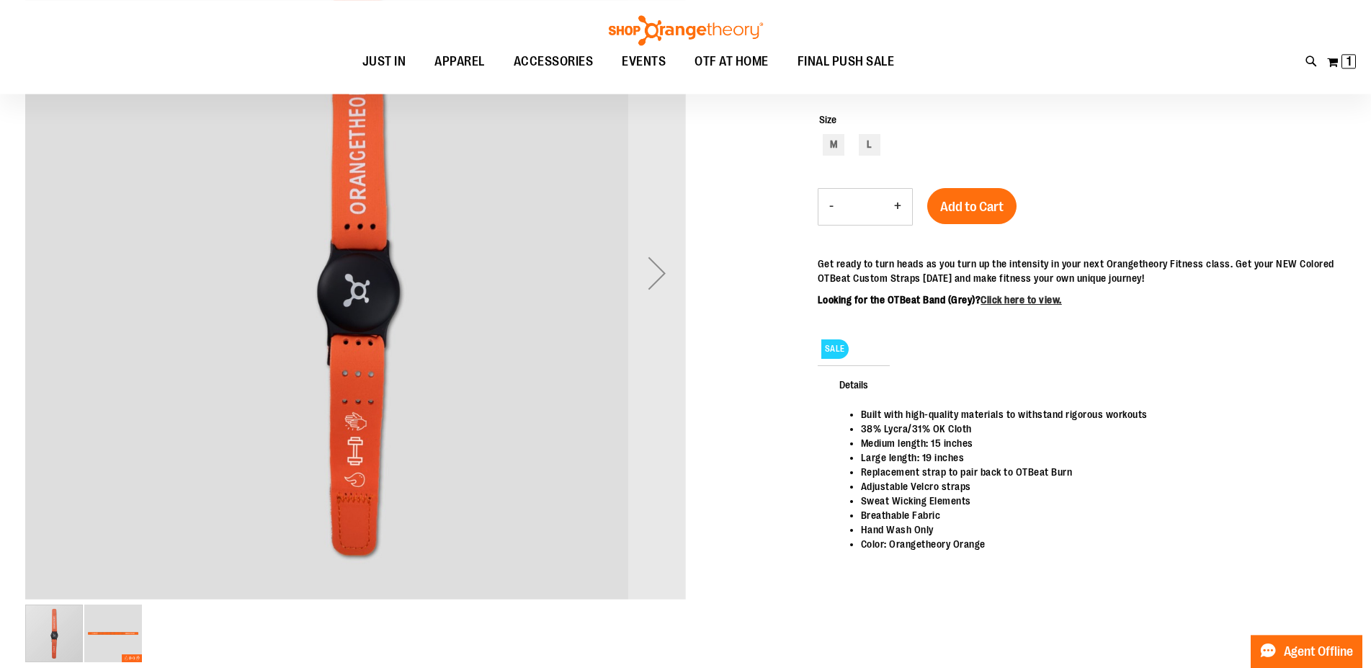
scroll to position [146, 0]
